Goal: Information Seeking & Learning: Learn about a topic

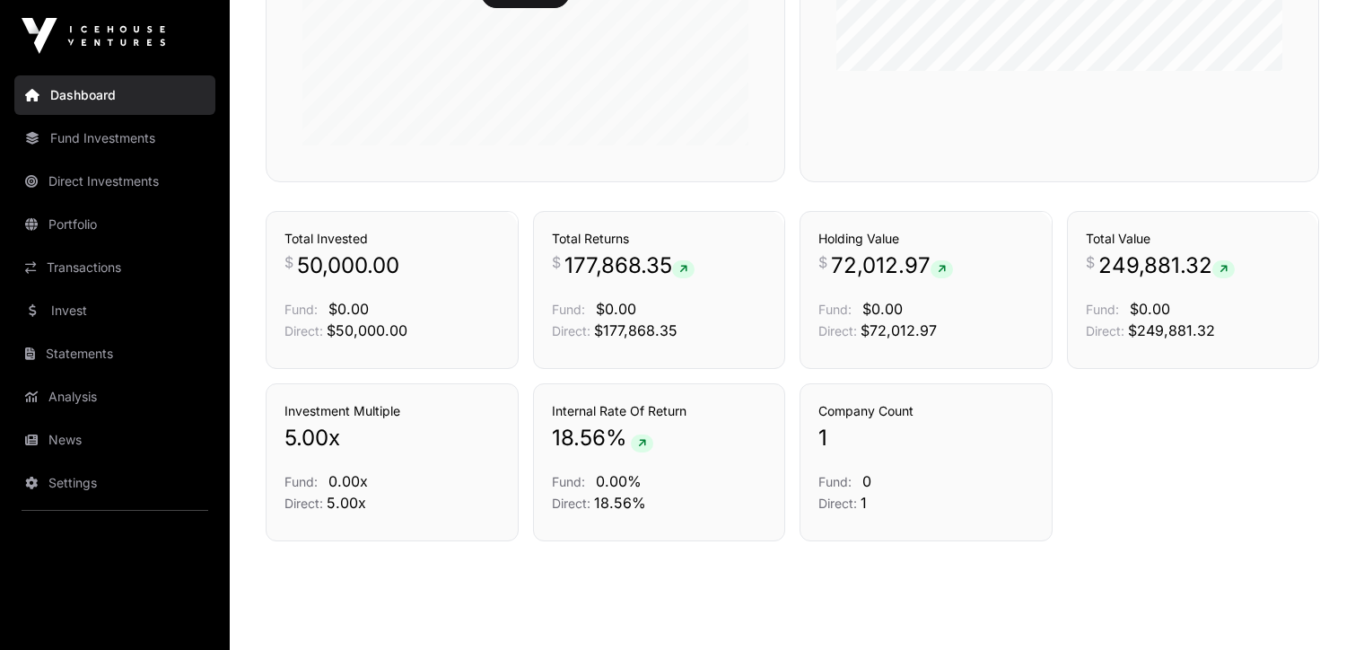
scroll to position [1166, 0]
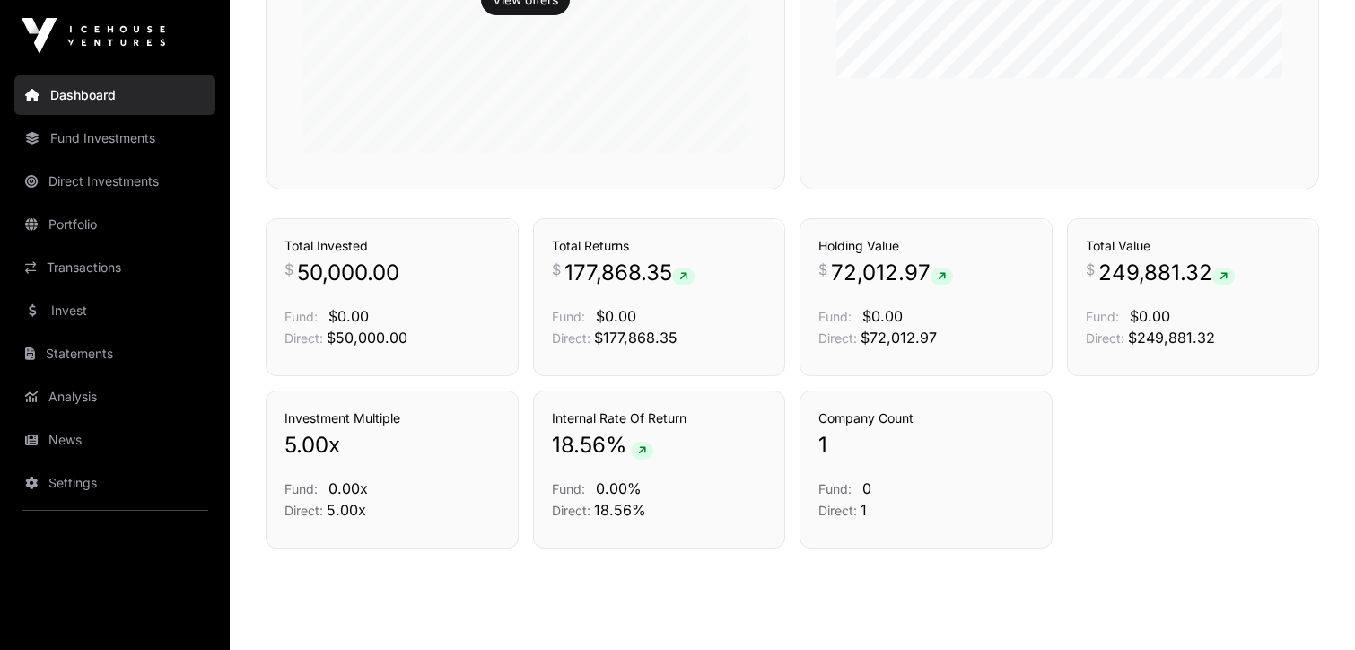
click at [77, 264] on link "Transactions" at bounding box center [114, 267] width 201 height 39
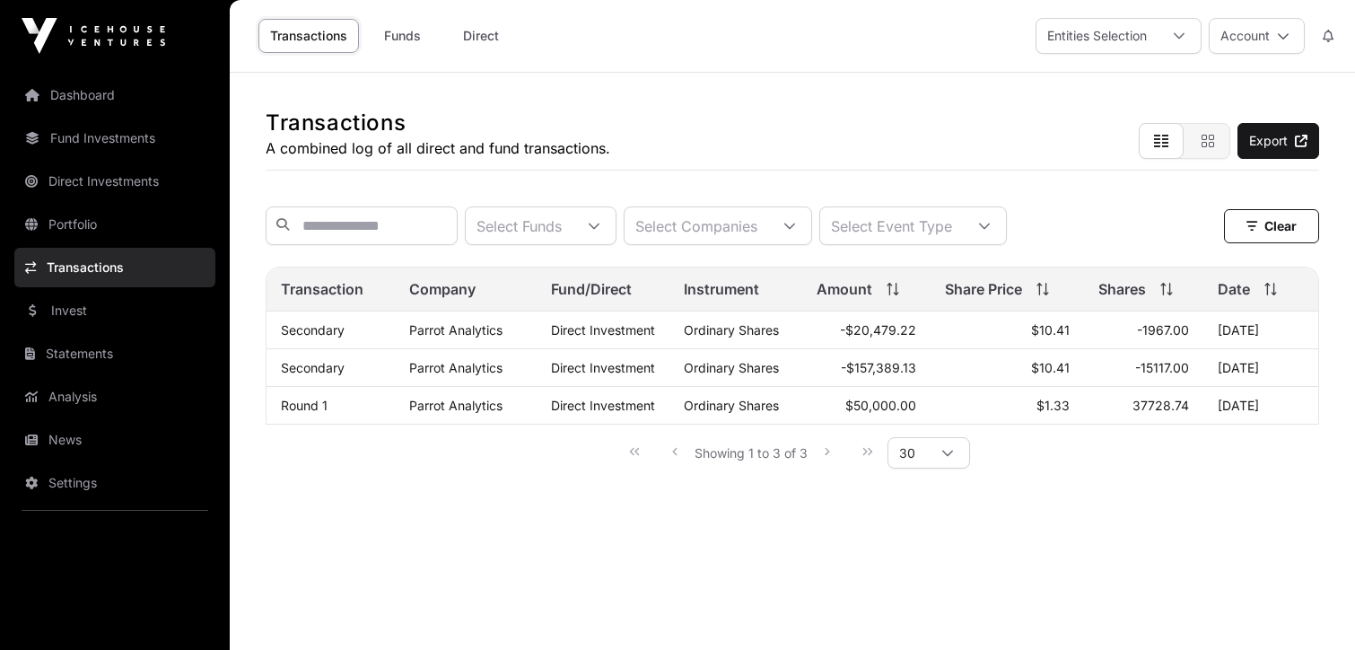
click at [494, 34] on link "Direct" at bounding box center [481, 36] width 72 height 34
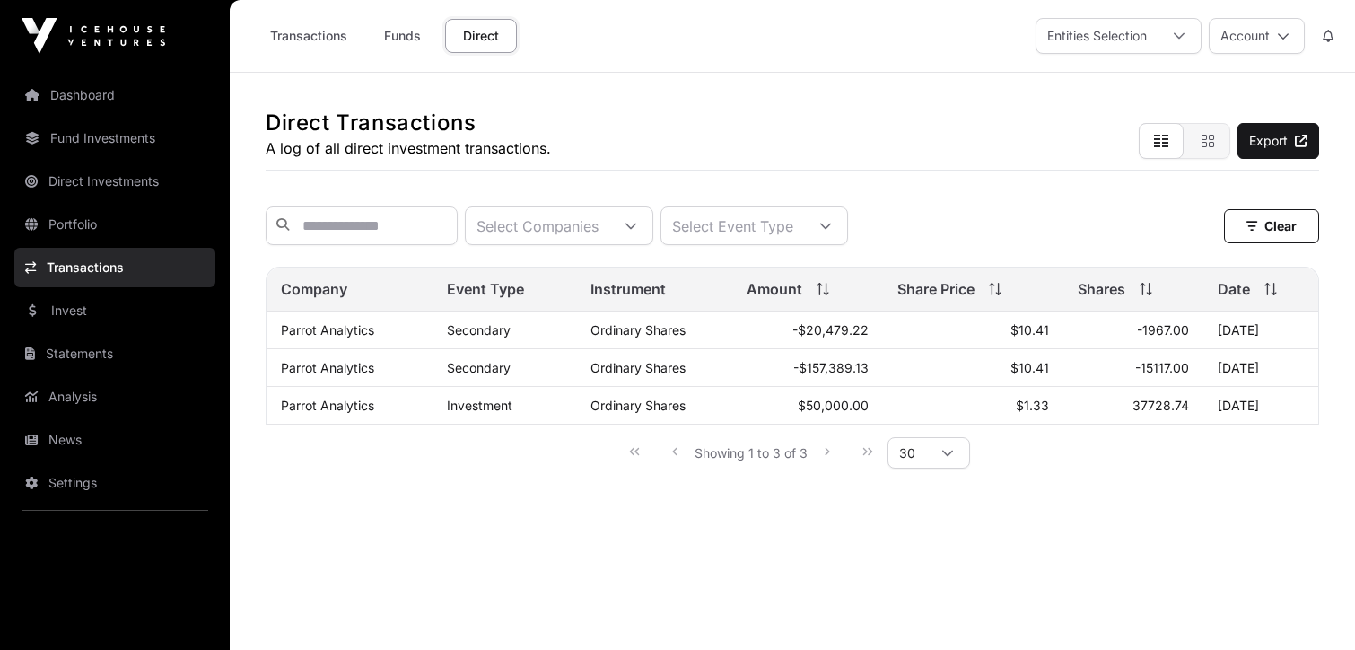
click at [492, 33] on link "Direct" at bounding box center [481, 36] width 72 height 34
click at [110, 138] on link "Fund Investments" at bounding box center [114, 137] width 201 height 39
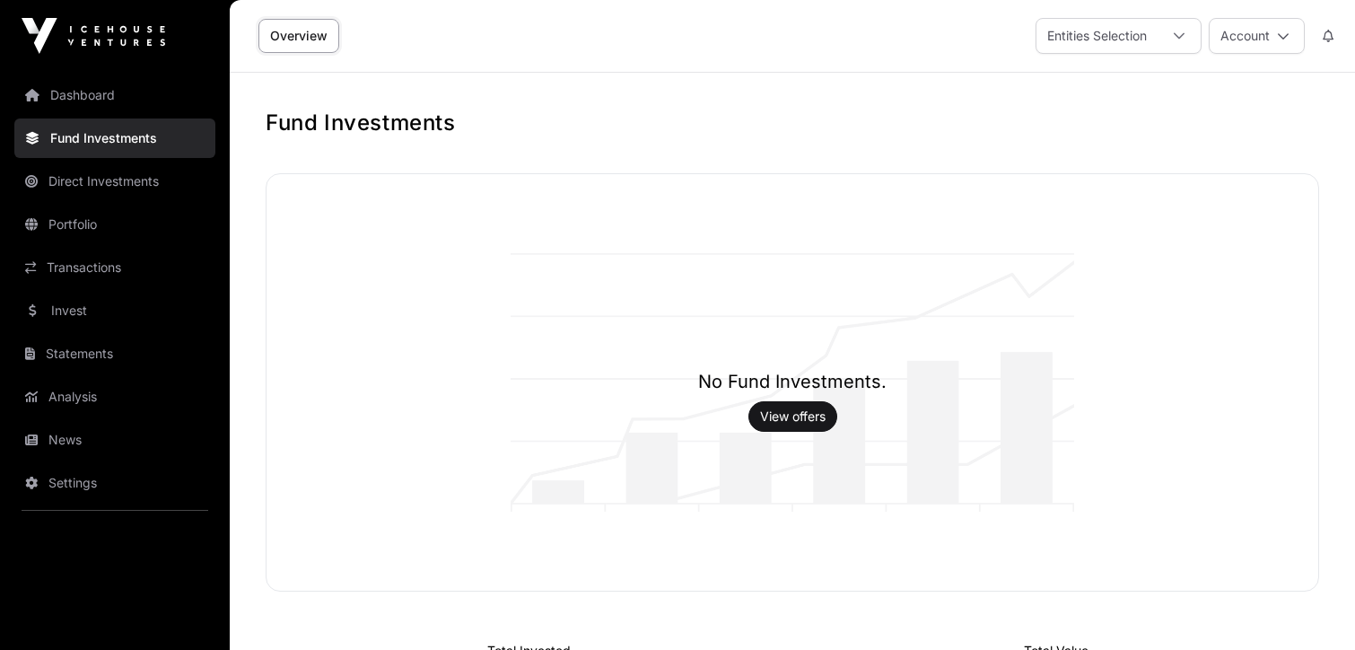
click at [143, 181] on link "Direct Investments" at bounding box center [114, 181] width 201 height 39
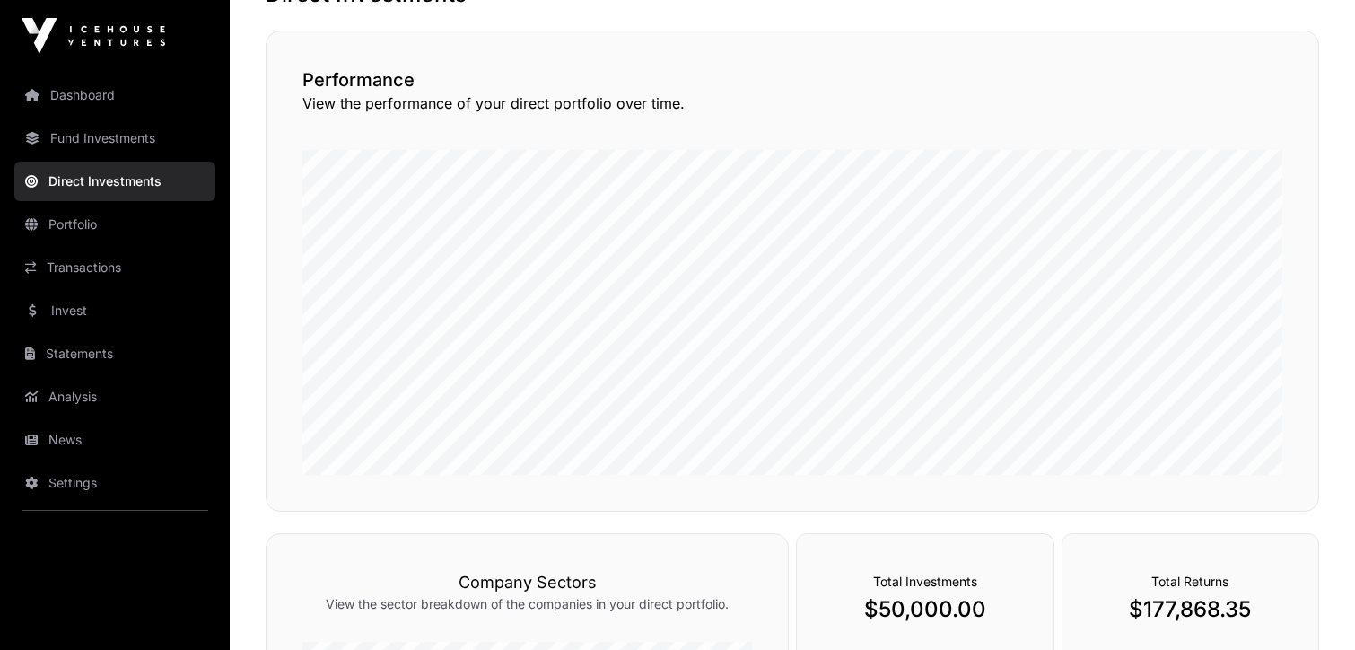
scroll to position [119, 0]
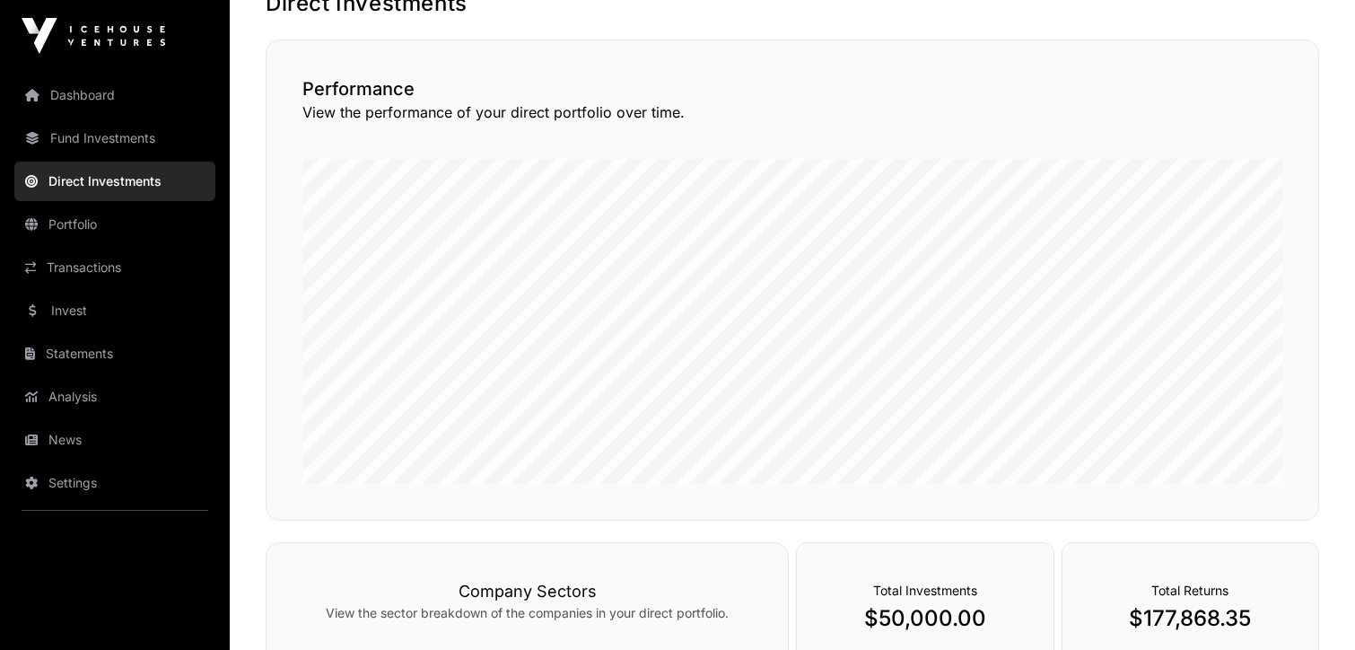
click at [90, 228] on link "Portfolio" at bounding box center [114, 224] width 201 height 39
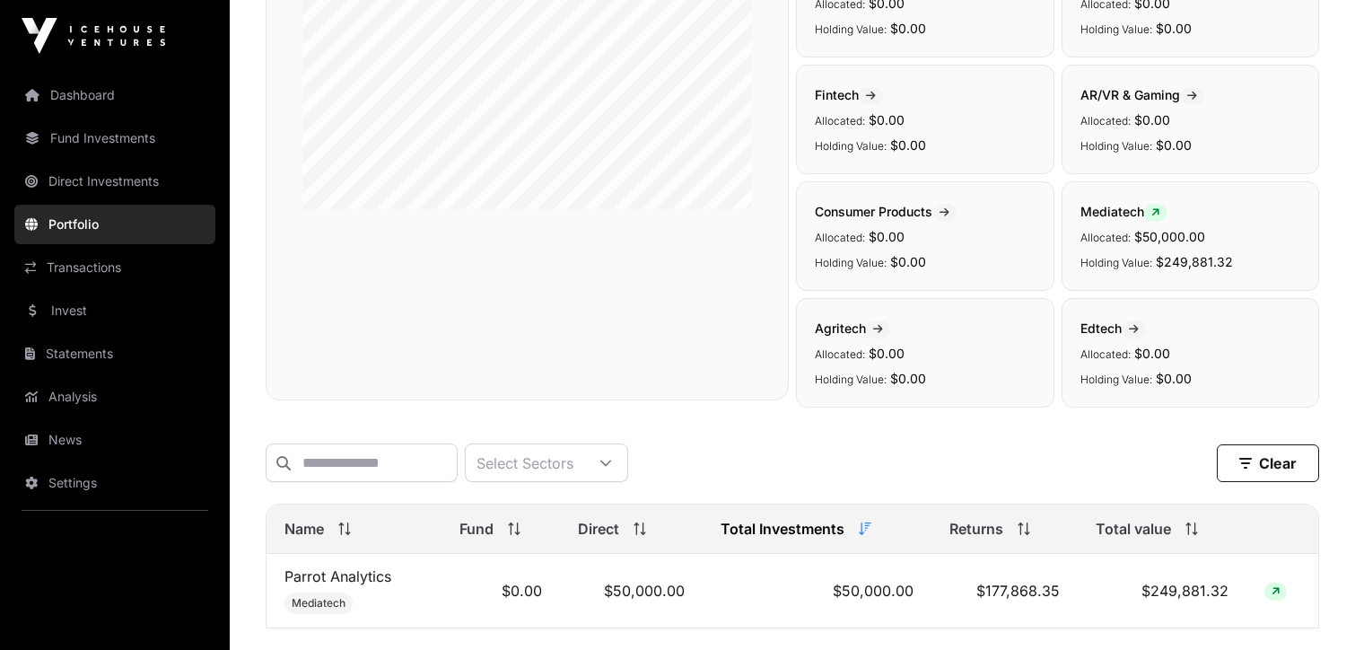
scroll to position [309, 0]
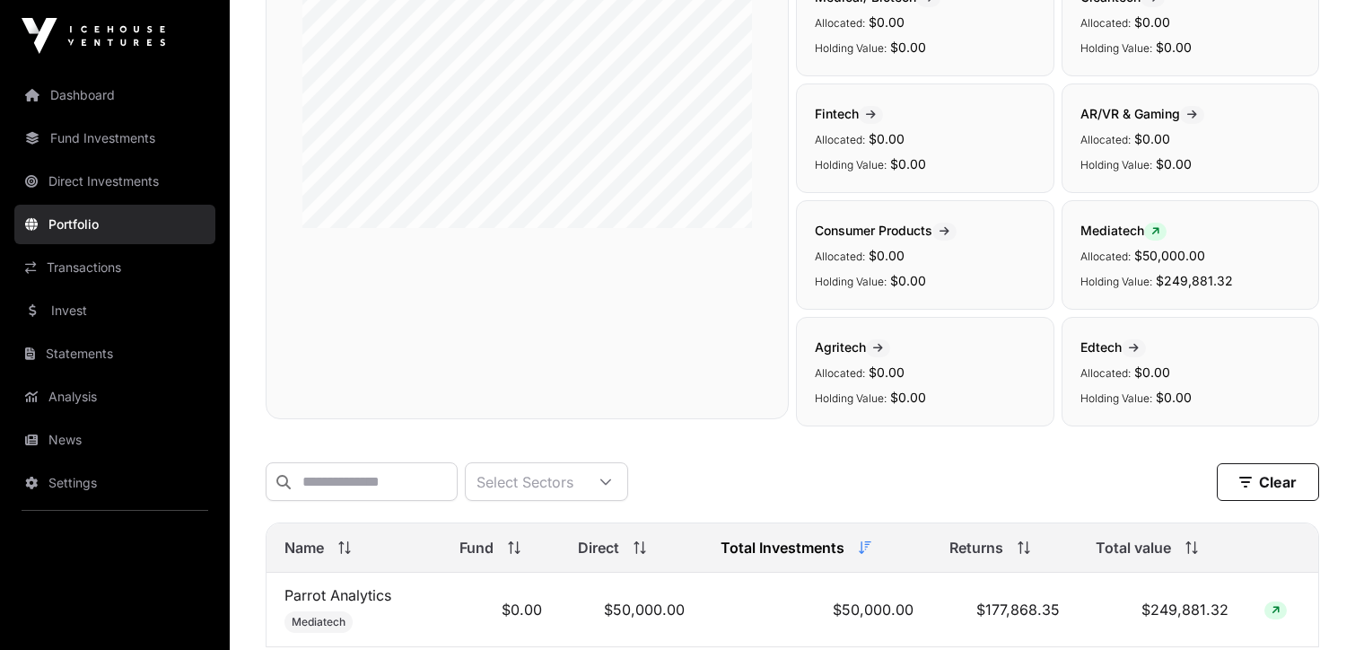
click at [69, 315] on link "Invest" at bounding box center [114, 310] width 201 height 39
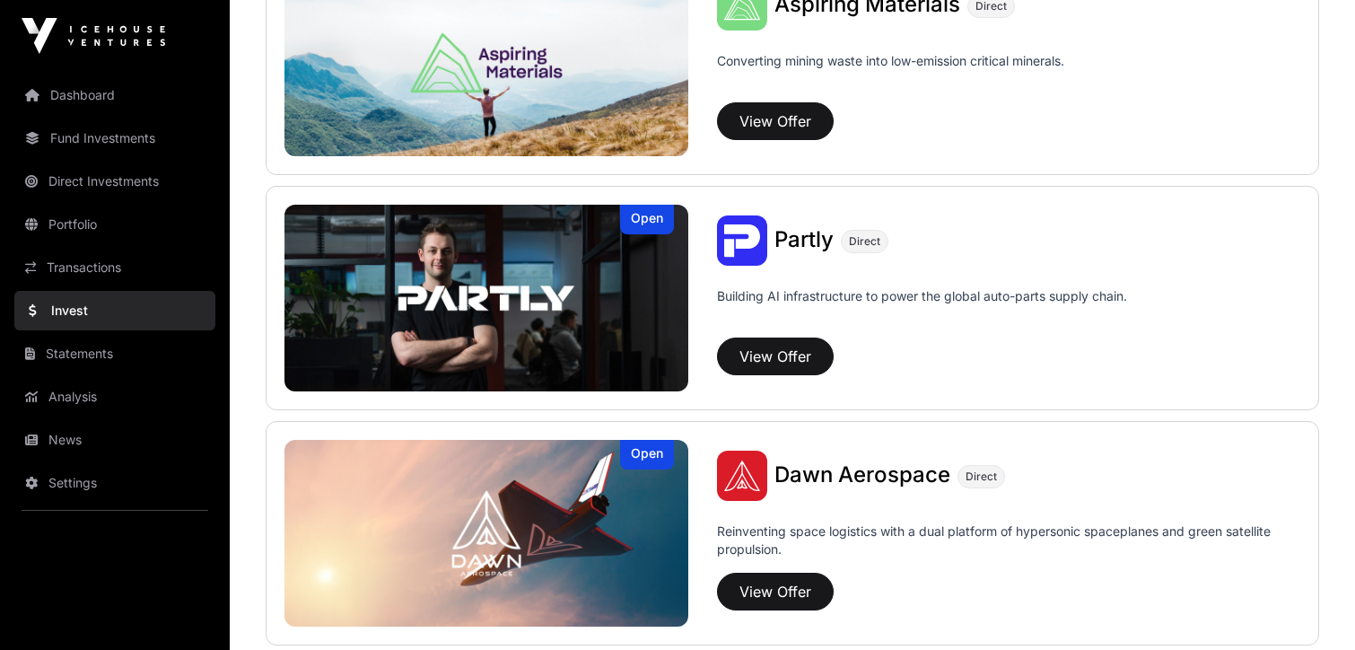
scroll to position [1705, 0]
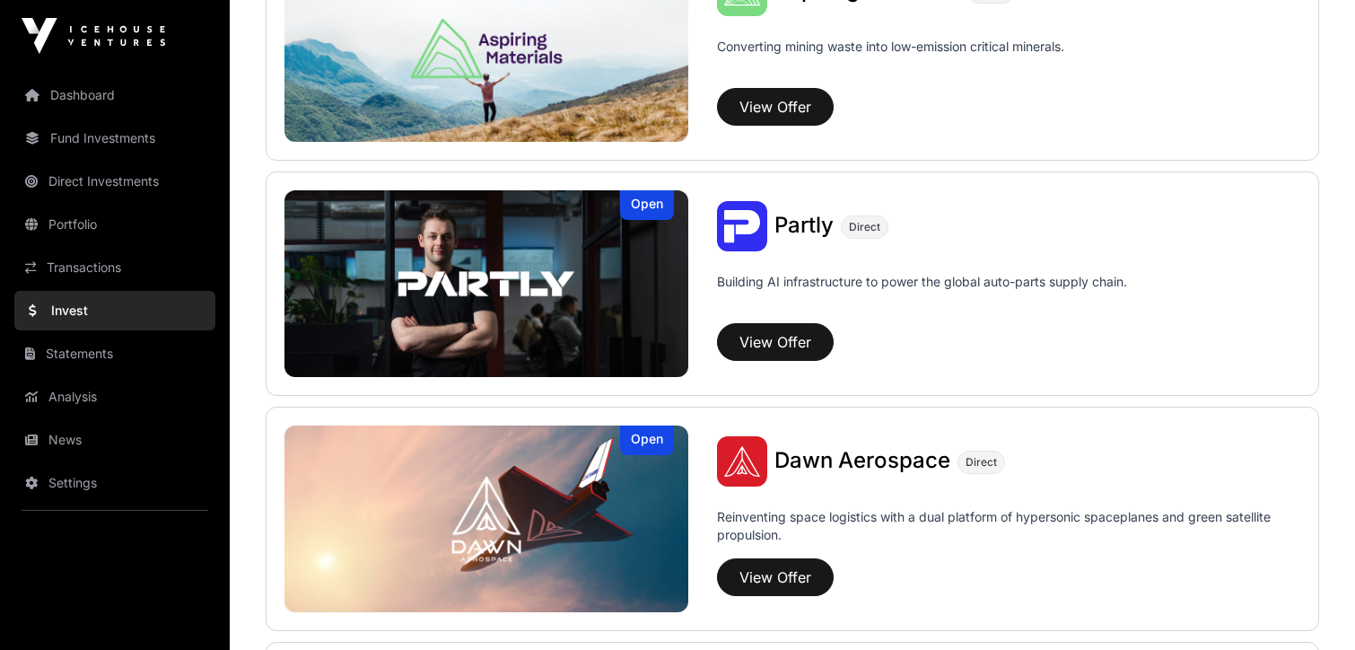
click at [71, 395] on link "Analysis" at bounding box center [114, 396] width 201 height 39
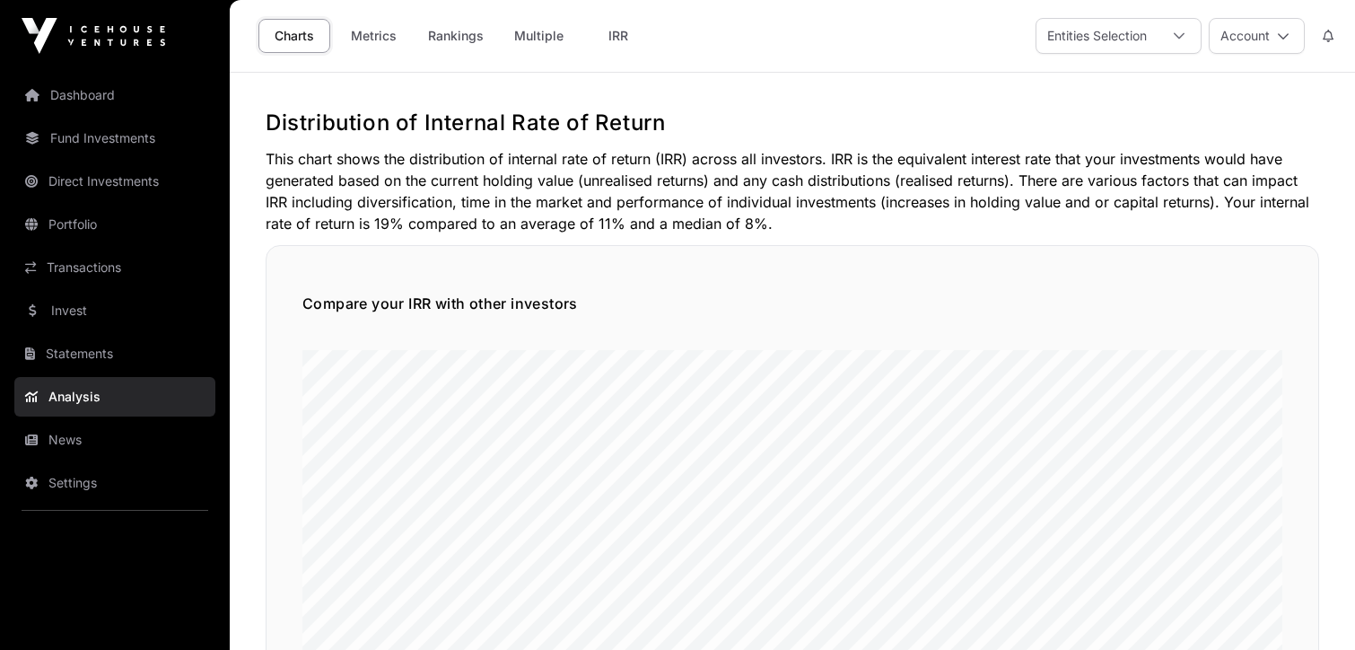
click at [106, 101] on link "Dashboard" at bounding box center [114, 94] width 201 height 39
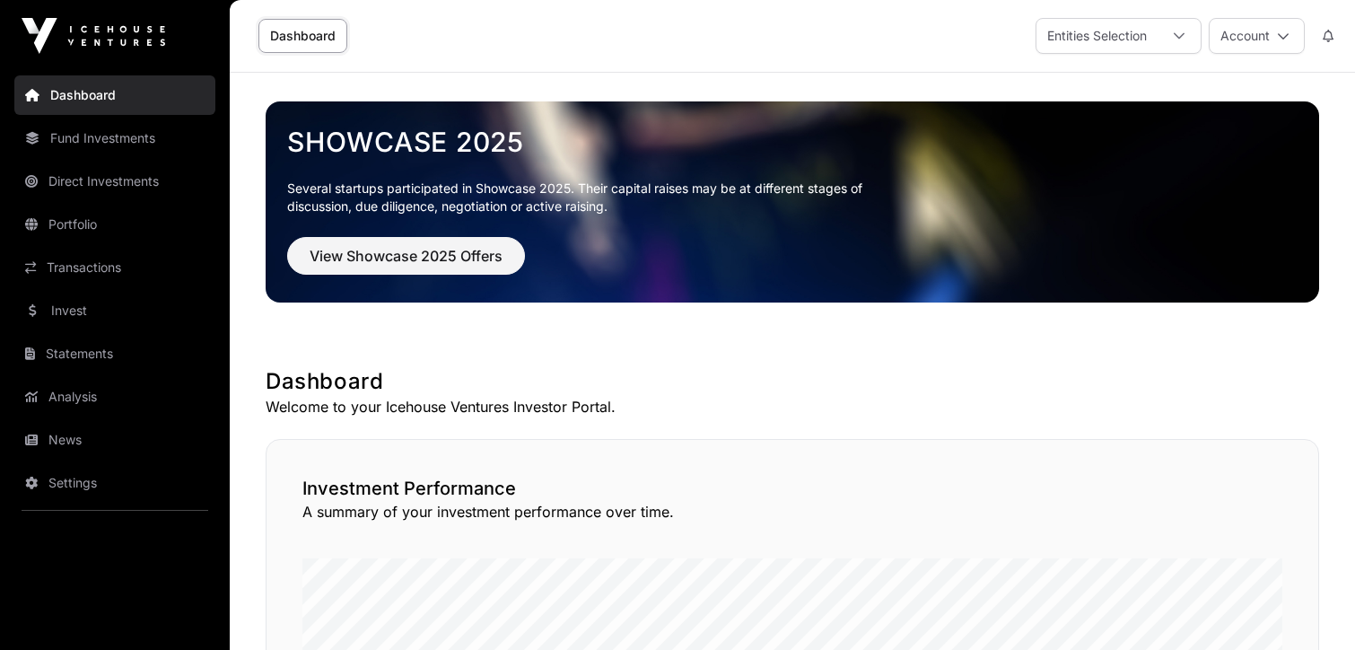
click at [445, 258] on span "View Showcase 2025 Offers" at bounding box center [406, 256] width 193 height 22
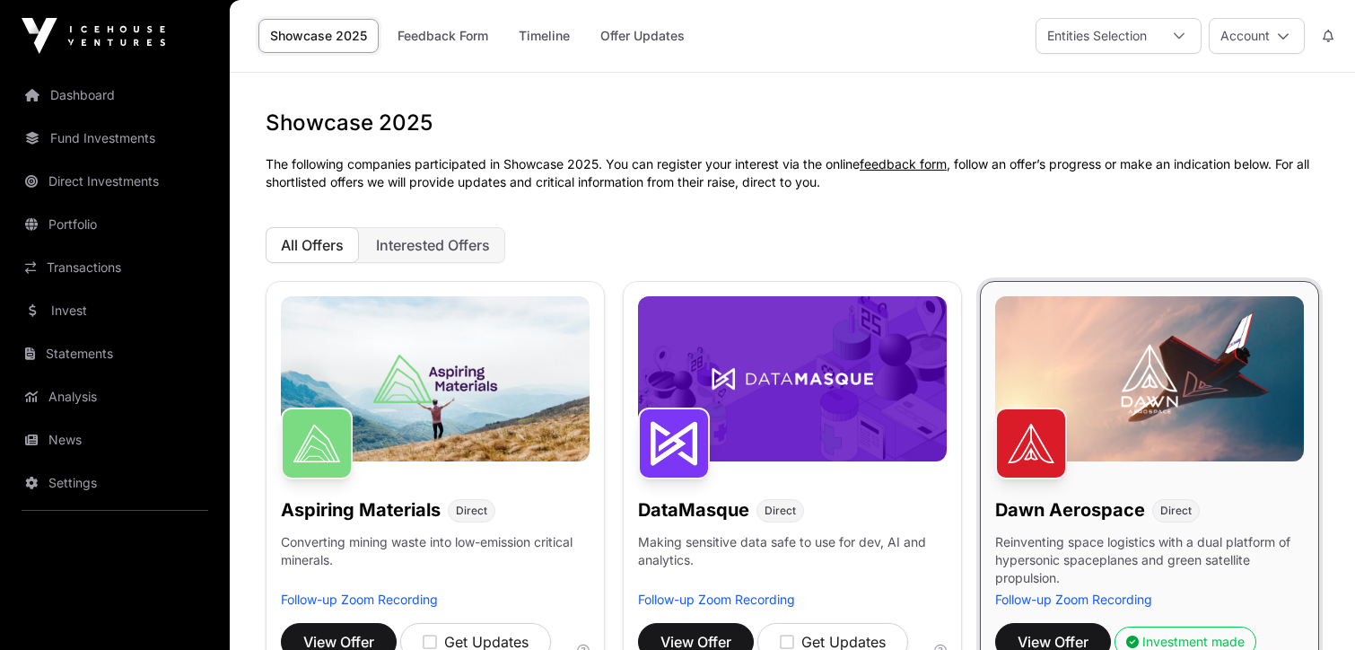
click at [70, 313] on link "Invest" at bounding box center [114, 310] width 201 height 39
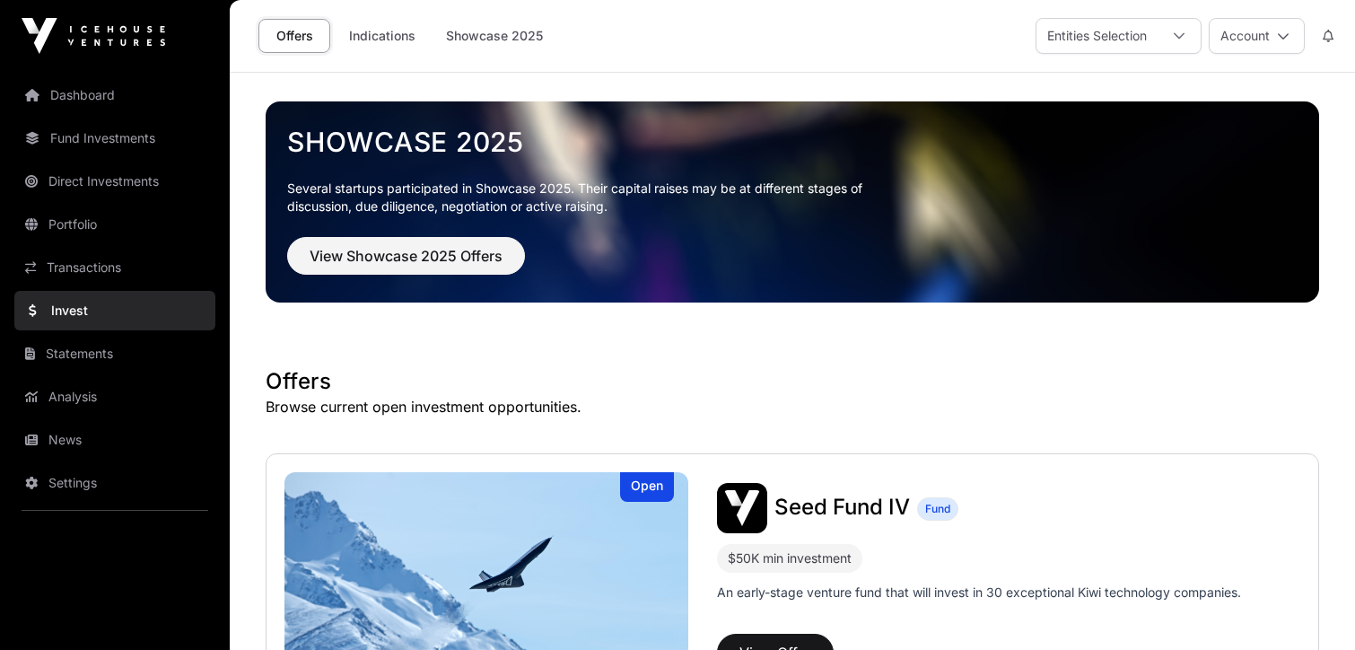
click at [382, 38] on link "Indications" at bounding box center [382, 36] width 90 height 34
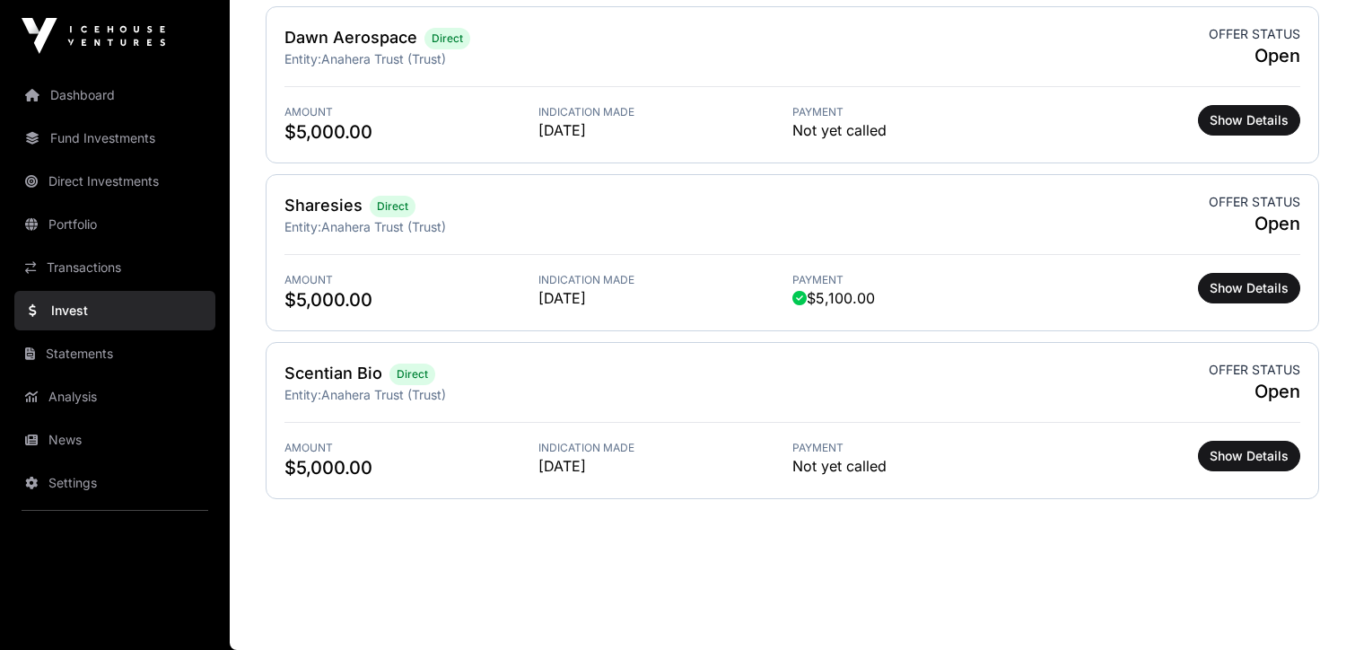
scroll to position [638, 0]
click at [1255, 293] on span "Show Details" at bounding box center [1249, 288] width 79 height 18
